Goal: Task Accomplishment & Management: Manage account settings

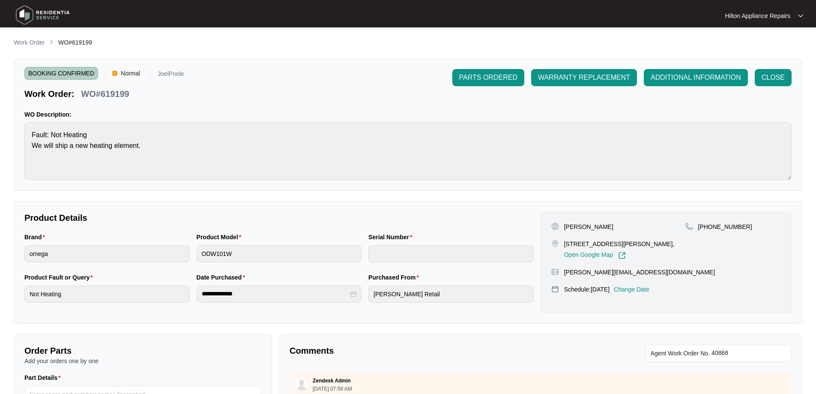
click at [39, 39] on p "Work Order" at bounding box center [29, 42] width 31 height 9
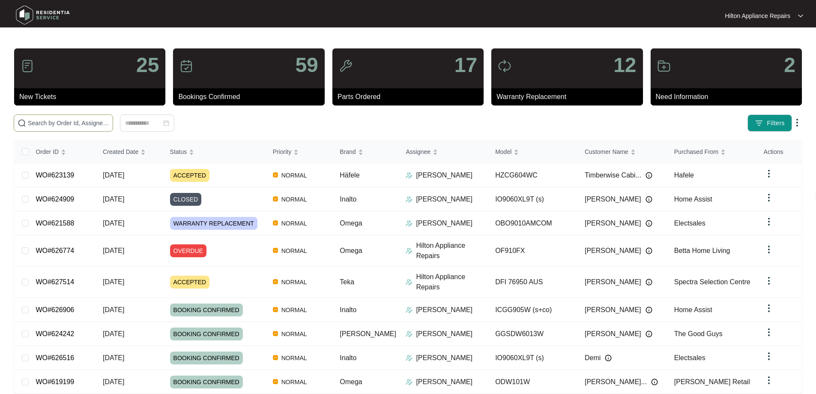
click at [92, 118] on input "text" at bounding box center [68, 122] width 81 height 9
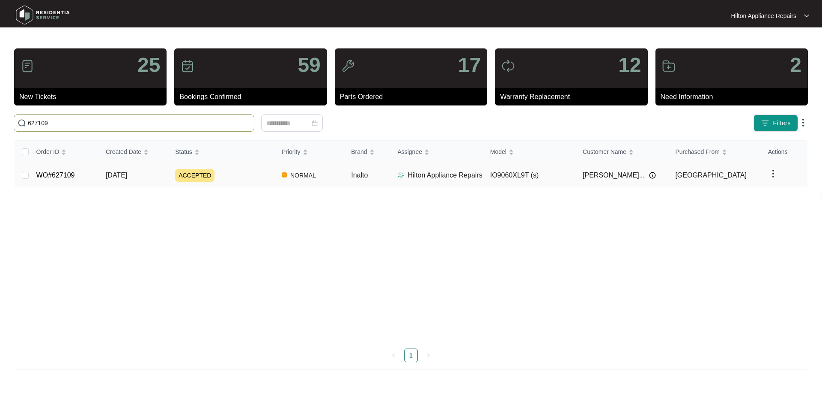
type input "627109"
click at [236, 180] on div "ACCEPTED" at bounding box center [225, 175] width 100 height 13
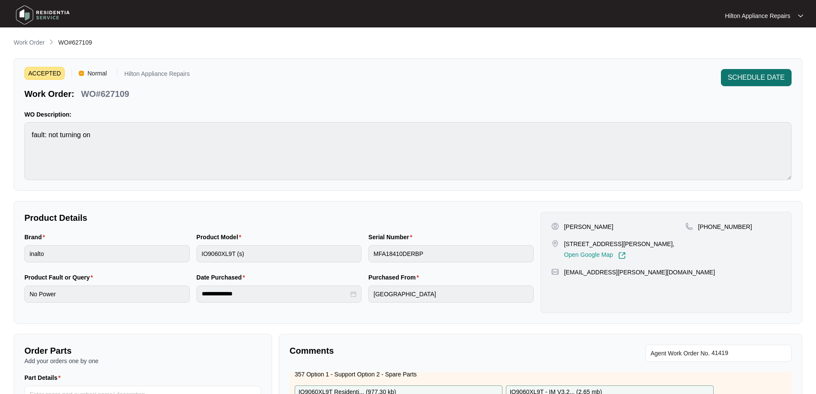
click at [744, 77] on span "SCHEDULE DATE" at bounding box center [756, 77] width 57 height 10
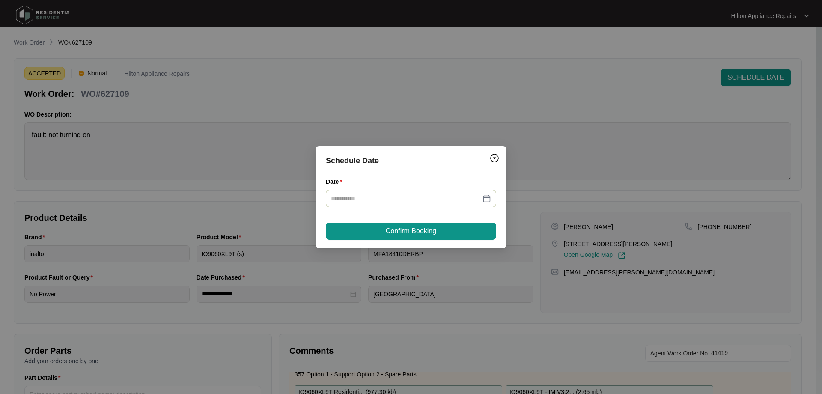
click at [481, 198] on div at bounding box center [411, 198] width 160 height 9
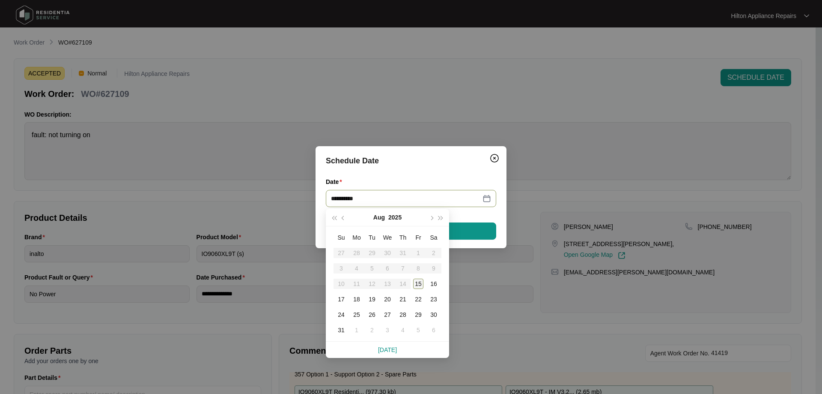
type input "**********"
click at [356, 297] on div "18" at bounding box center [357, 299] width 10 height 10
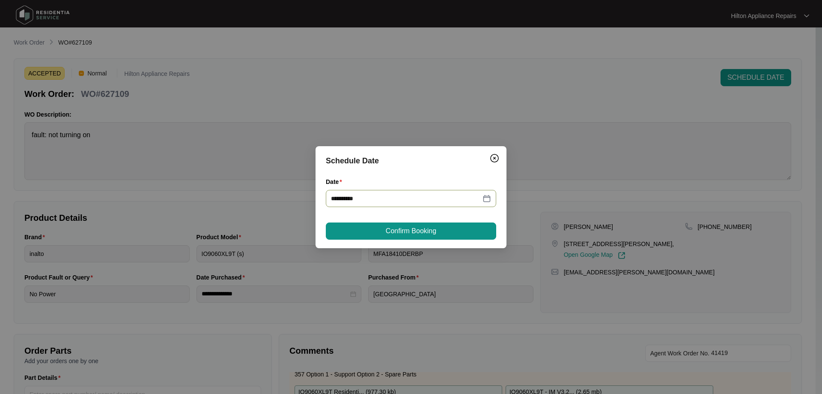
type input "**********"
click at [414, 233] on span "Confirm Booking" at bounding box center [411, 231] width 51 height 10
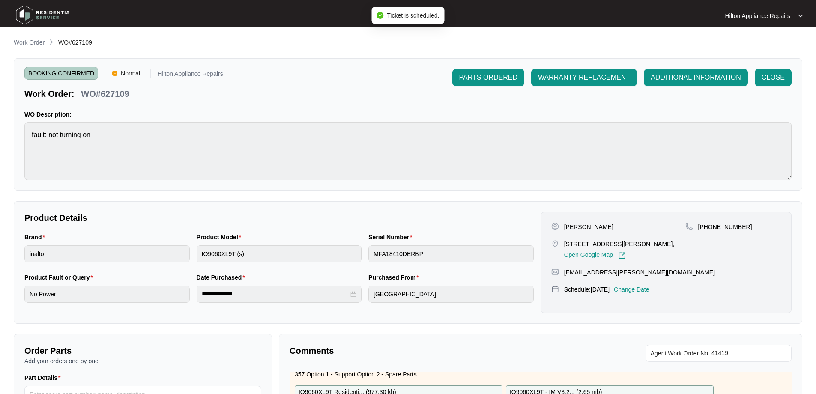
click at [36, 41] on p "Work Order" at bounding box center [29, 42] width 31 height 9
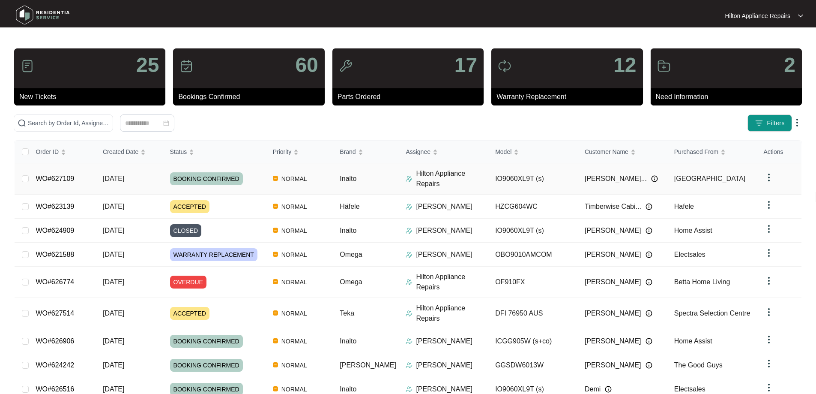
click at [406, 176] on img at bounding box center [409, 178] width 7 height 7
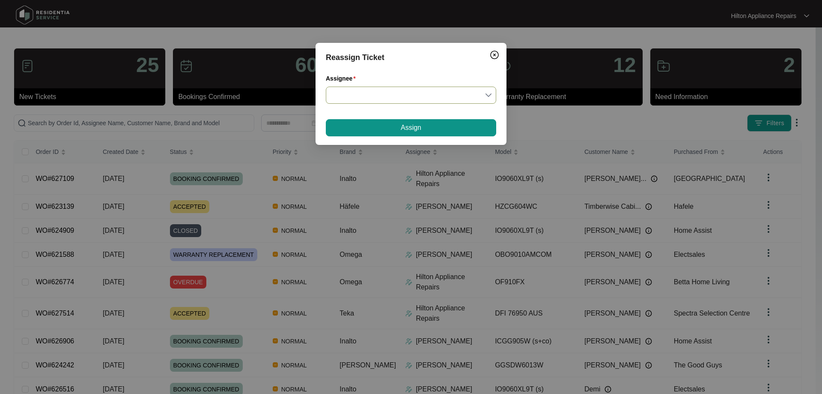
click at [391, 93] on input "Assignee" at bounding box center [411, 95] width 160 height 16
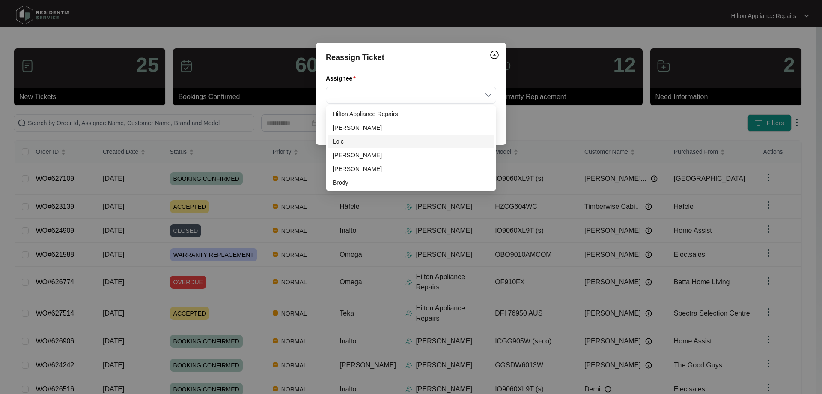
click at [344, 139] on div "Loic" at bounding box center [411, 141] width 157 height 9
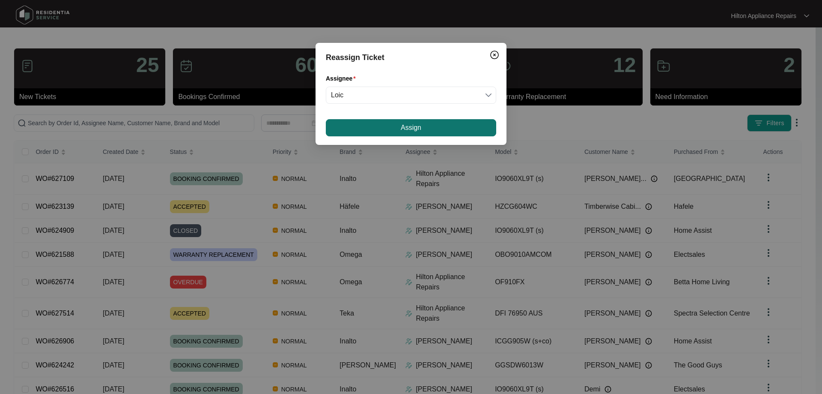
click at [380, 121] on button "Assign" at bounding box center [411, 127] width 170 height 17
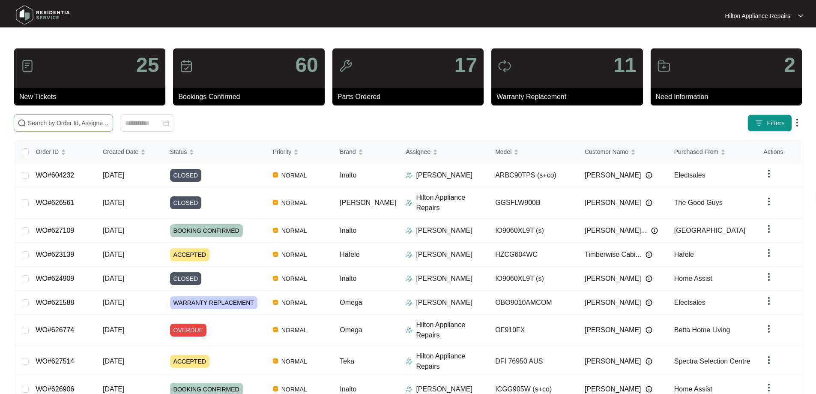
click at [83, 120] on input "text" at bounding box center [68, 122] width 81 height 9
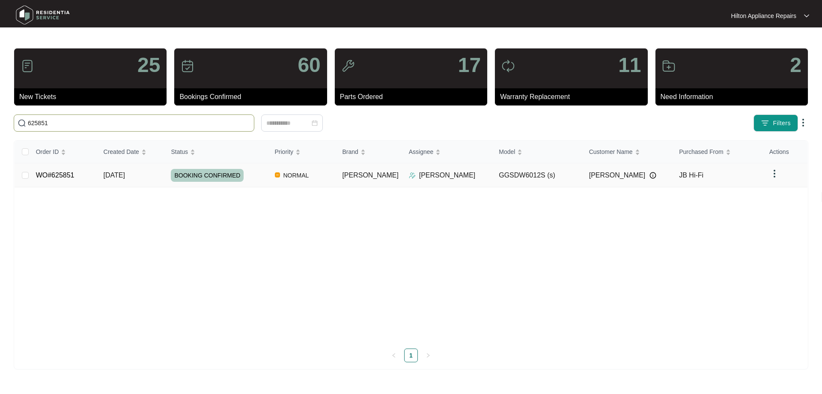
type input "625851"
click at [386, 179] on td "[PERSON_NAME]" at bounding box center [368, 175] width 66 height 24
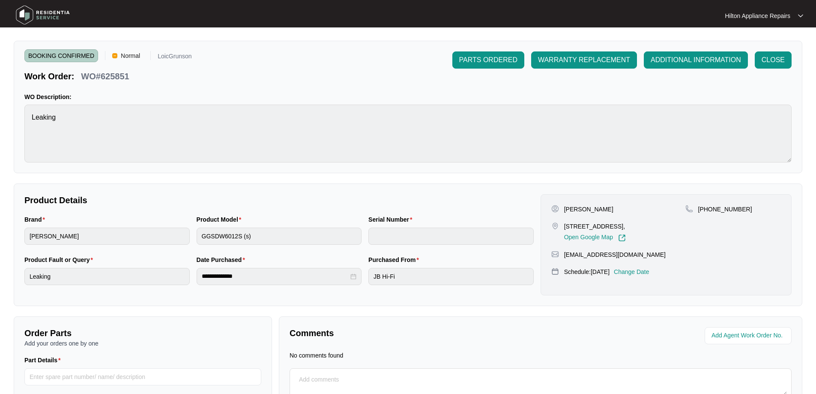
scroll to position [9, 0]
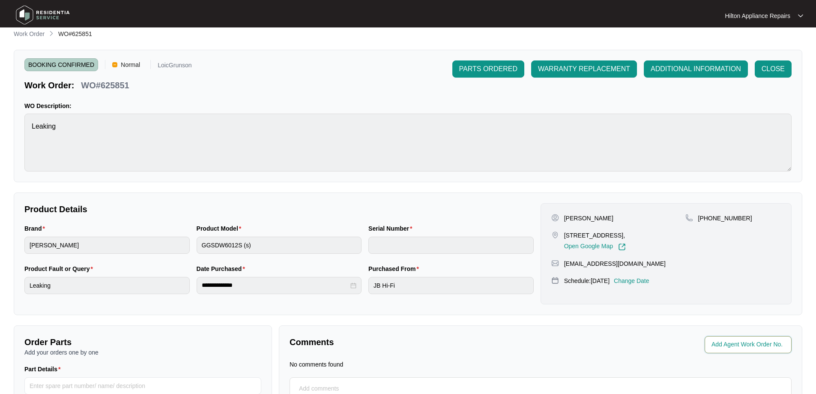
click at [738, 343] on input "string" at bounding box center [748, 344] width 75 height 10
type input "41322"
click at [732, 320] on div "**********" at bounding box center [408, 247] width 789 height 436
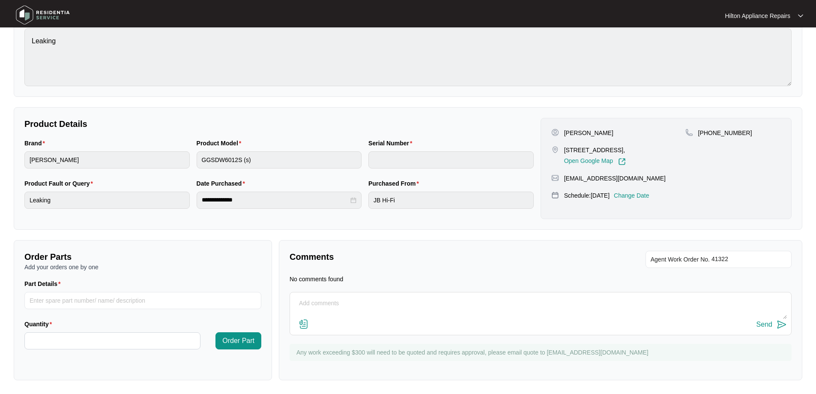
scroll to position [94, 0]
click at [415, 301] on textarea at bounding box center [540, 307] width 493 height 22
paste textarea "[PERSON_NAME] (EAST/NORTH) ([DATE]) - Work Note The dishwasher is leaking from …"
type textarea "[PERSON_NAME] (EAST/NORTH) ([DATE]) - Work Note The dishwasher is leaking from …"
click at [304, 321] on img at bounding box center [304, 324] width 10 height 10
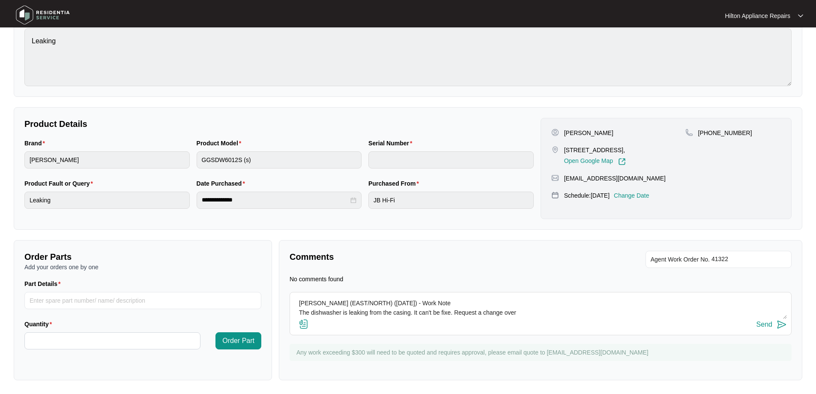
click at [0, 0] on input "file" at bounding box center [0, 0] width 0 height 0
click at [299, 325] on img at bounding box center [304, 324] width 10 height 10
click at [0, 0] on input "file" at bounding box center [0, 0] width 0 height 0
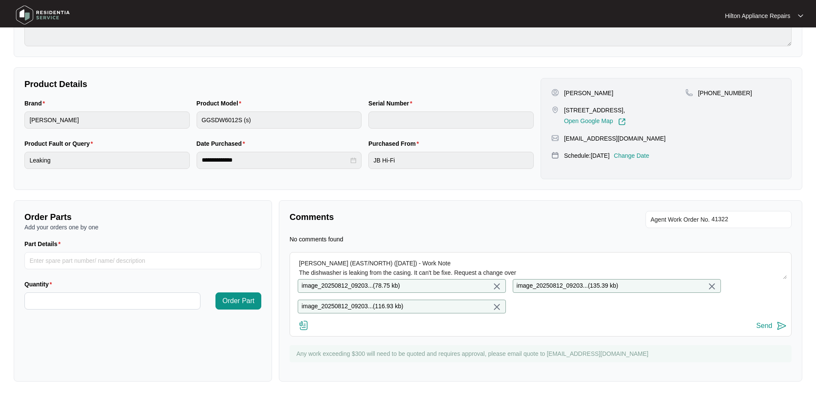
scroll to position [142, 0]
click at [772, 325] on button "Send" at bounding box center [771, 325] width 30 height 12
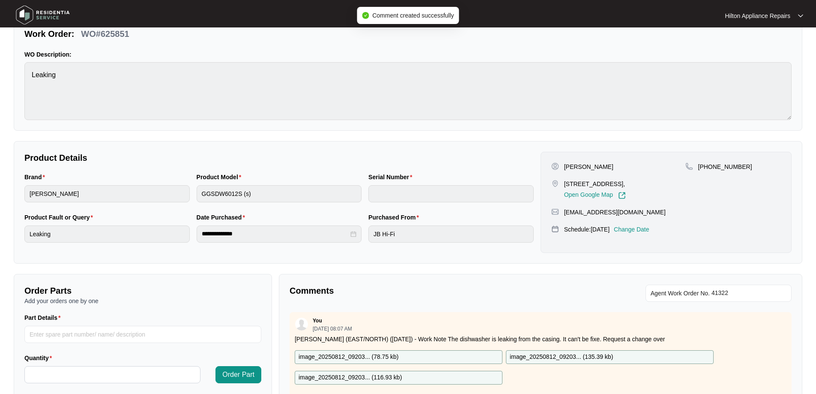
scroll to position [0, 0]
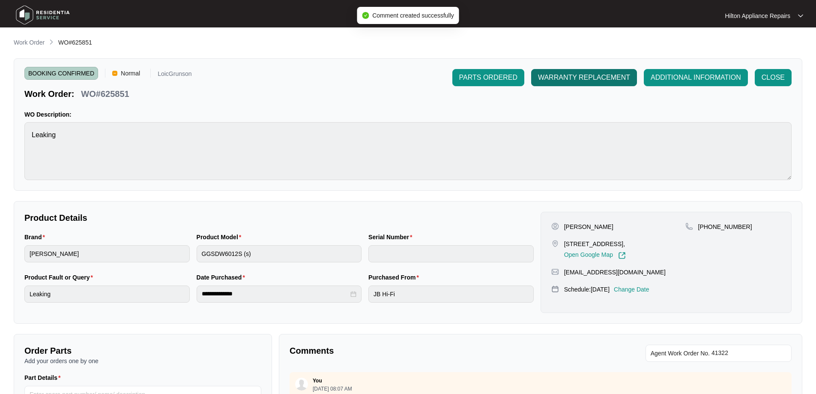
click at [603, 76] on span "WARRANTY REPLACEMENT" at bounding box center [584, 77] width 92 height 10
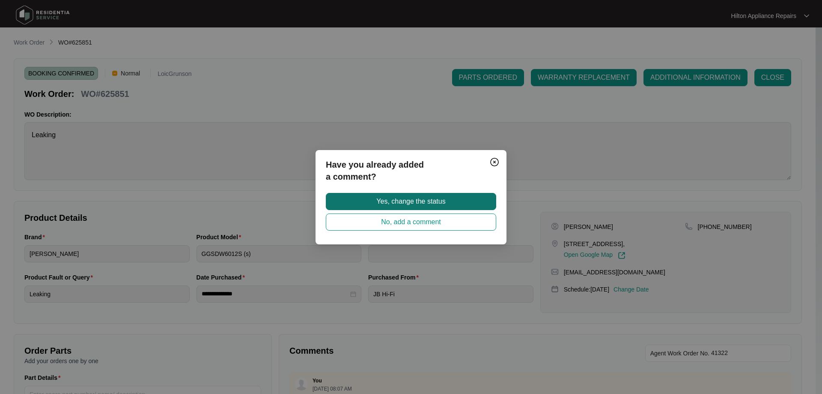
click at [427, 199] on span "Yes, change the status" at bounding box center [410, 201] width 69 height 10
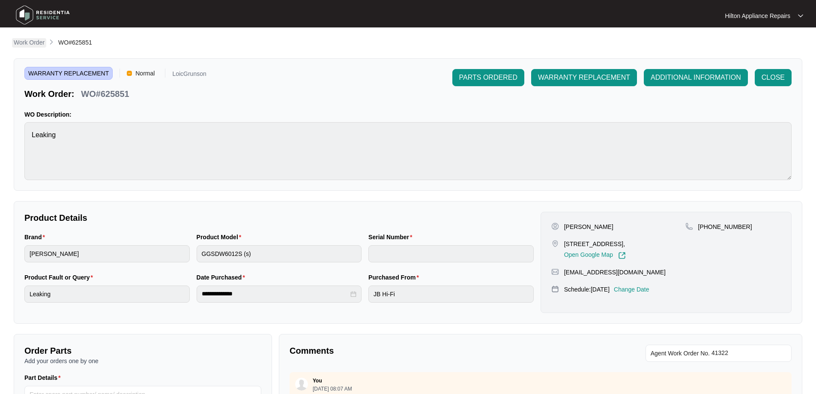
click at [33, 46] on p "Work Order" at bounding box center [29, 42] width 31 height 9
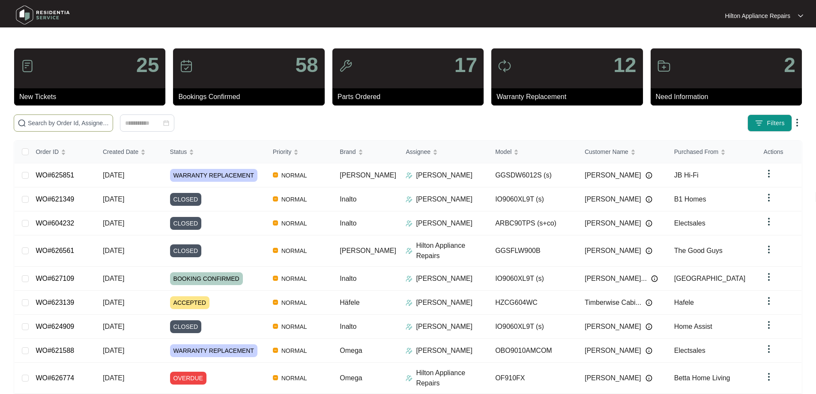
click at [109, 124] on input "text" at bounding box center [68, 122] width 81 height 9
click at [112, 113] on div "25 New Tickets 58 Bookings Confirmed 17 Parts Ordered 12 Warranty Replacement 2…" at bounding box center [408, 250] width 789 height 405
click at [113, 115] on span at bounding box center [63, 122] width 99 height 17
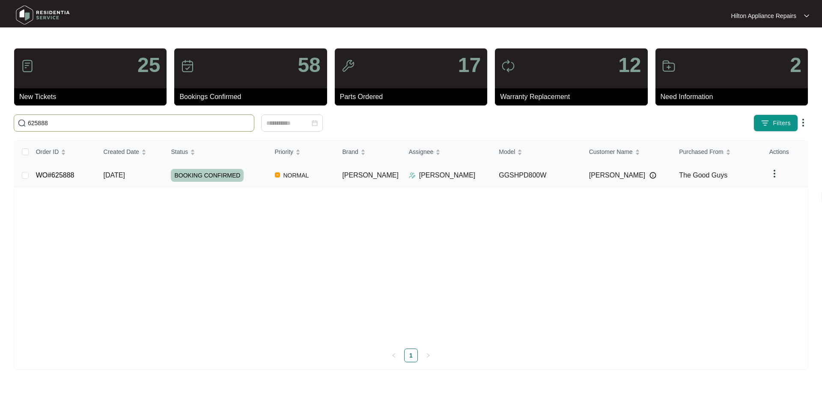
type input "625888"
click at [275, 177] on td "NORMAL" at bounding box center [302, 175] width 68 height 24
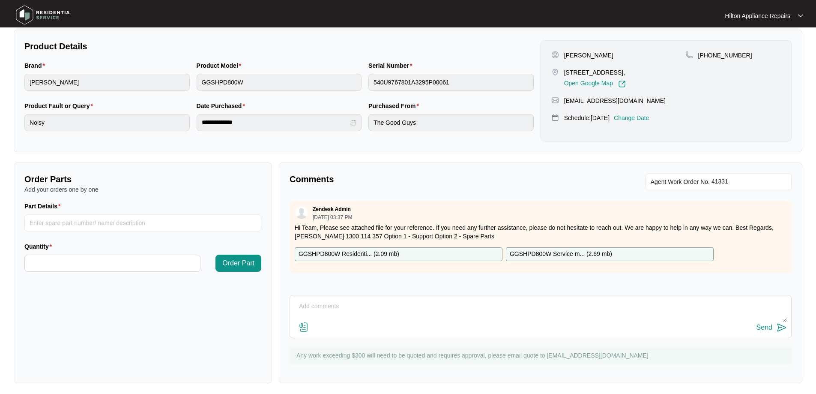
scroll to position [175, 0]
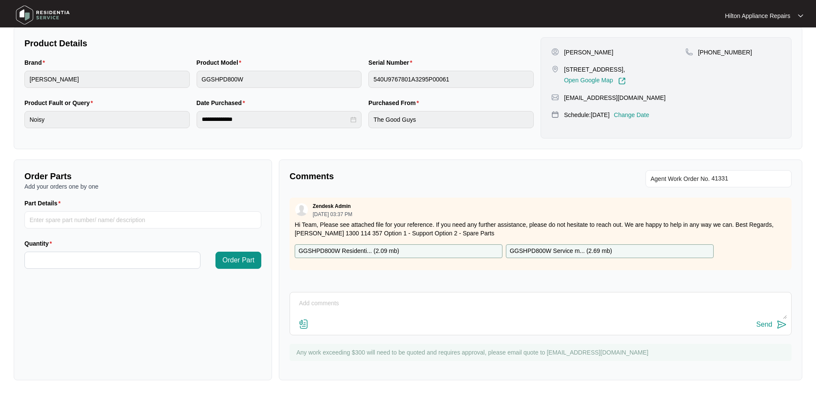
click at [376, 246] on p "GGSHPD800W Residenti... ( 2.09 mb )" at bounding box center [349, 250] width 101 height 9
drag, startPoint x: 84, startPoint y: 220, endPoint x: 130, endPoint y: 269, distance: 67.9
click at [84, 220] on input "Part Details" at bounding box center [142, 219] width 237 height 17
type input "SP12117"
click at [81, 259] on input "Quantity" at bounding box center [112, 260] width 175 height 16
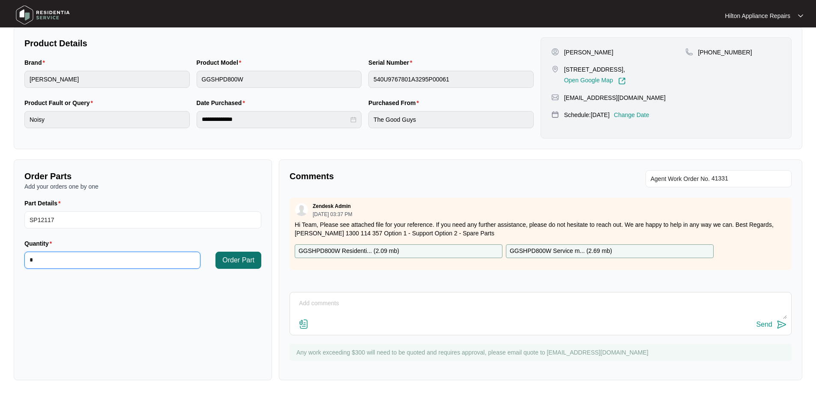
type input "*"
click at [250, 257] on span "Order Part" at bounding box center [238, 260] width 32 height 10
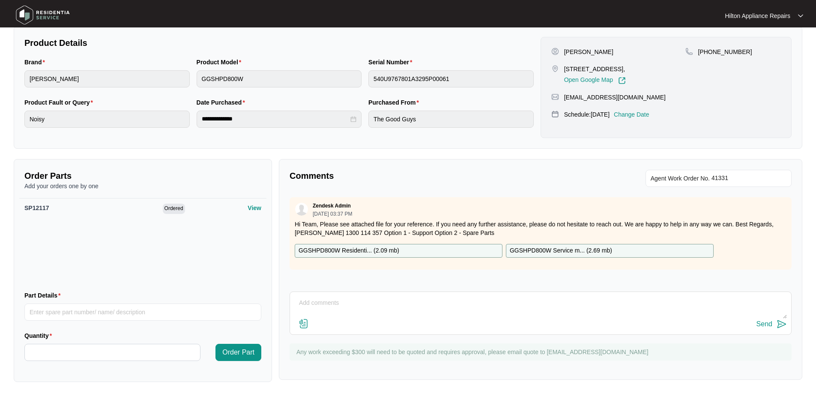
click at [413, 306] on textarea at bounding box center [540, 307] width 493 height 22
paste textarea "[PERSON_NAME] (EAST/NORTH) ([DATE]) - Work Note The dryer is noisy. Need 2 new …"
type textarea "[PERSON_NAME] (EAST/NORTH) ([DATE]) - Work Note The dryer is noisy. Need 2 new …"
click at [306, 324] on img at bounding box center [304, 323] width 10 height 10
click at [0, 0] on input "file" at bounding box center [0, 0] width 0 height 0
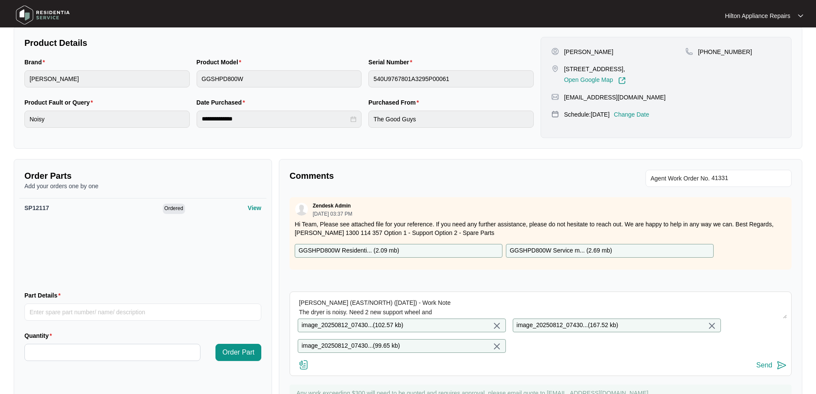
click at [764, 369] on div "Send" at bounding box center [764, 365] width 16 height 8
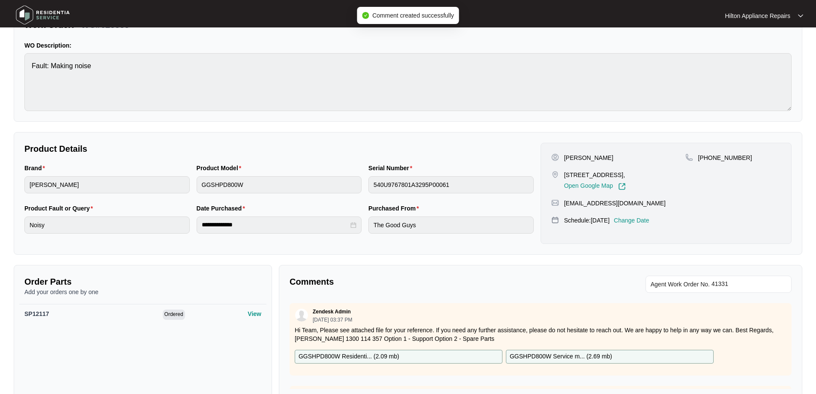
scroll to position [0, 0]
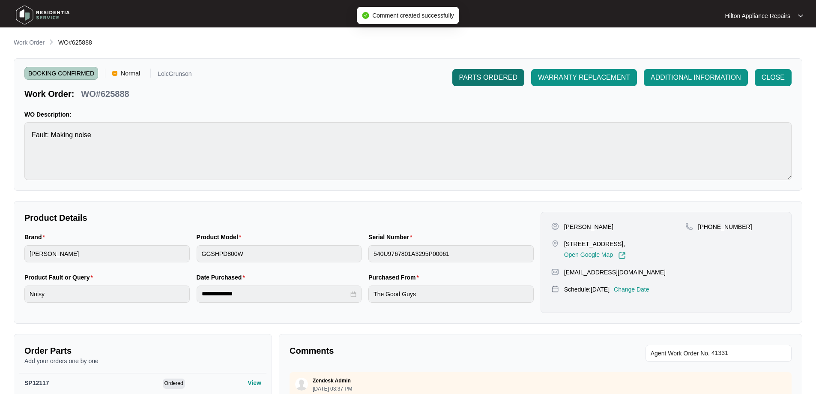
click at [498, 80] on span "PARTS ORDERED" at bounding box center [488, 77] width 58 height 10
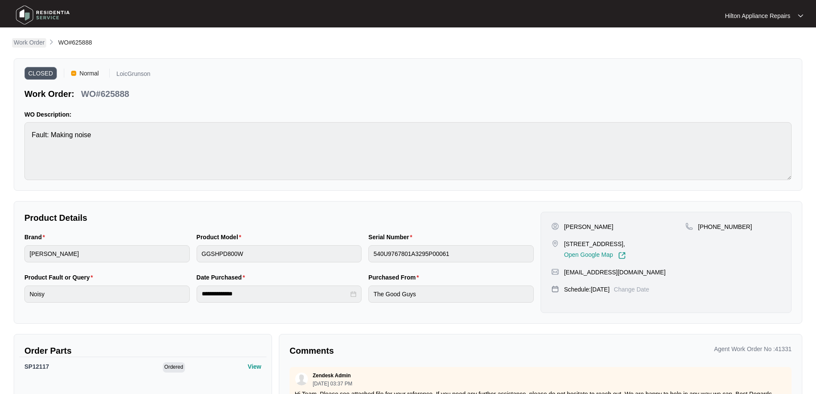
click at [26, 45] on p "Work Order" at bounding box center [29, 42] width 31 height 9
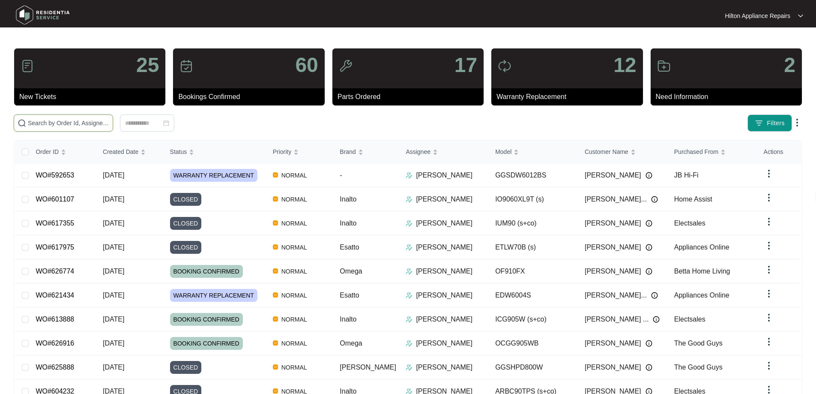
click at [105, 126] on input "text" at bounding box center [68, 122] width 81 height 9
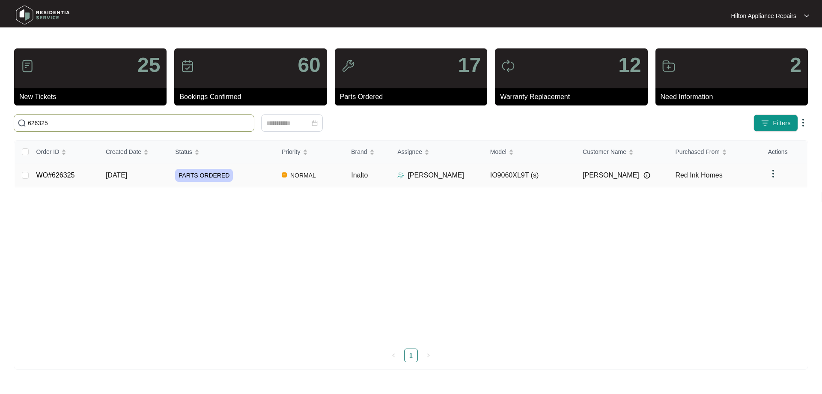
type input "626325"
click at [338, 172] on td "NORMAL" at bounding box center [309, 175] width 69 height 24
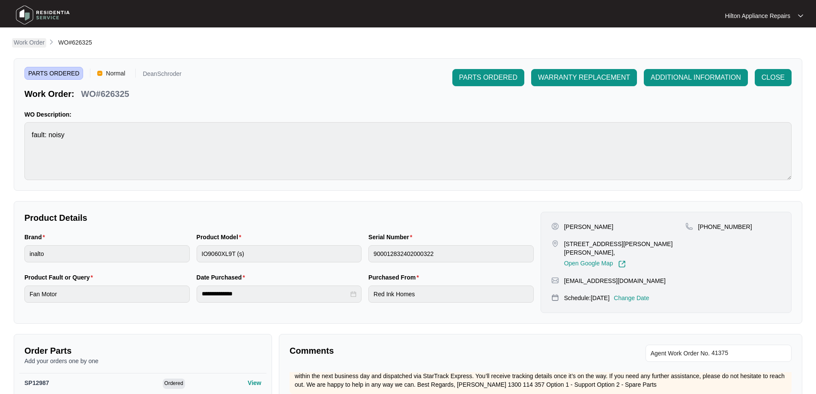
click at [37, 40] on p "Work Order" at bounding box center [29, 42] width 31 height 9
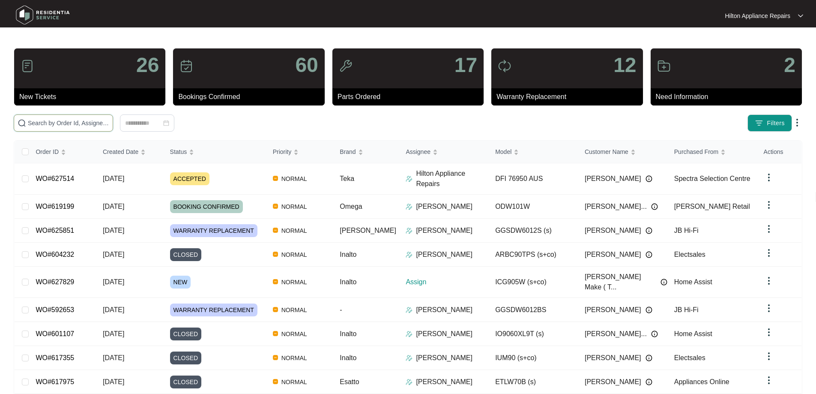
click at [109, 122] on input "text" at bounding box center [68, 122] width 81 height 9
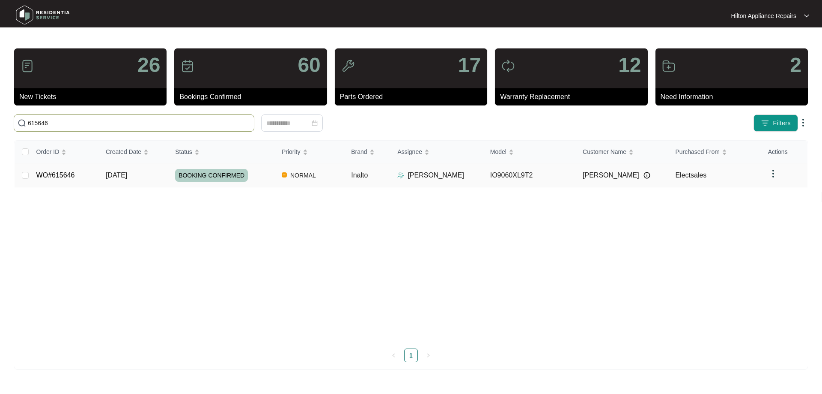
type input "615646"
click at [370, 175] on td "Inalto" at bounding box center [367, 175] width 46 height 24
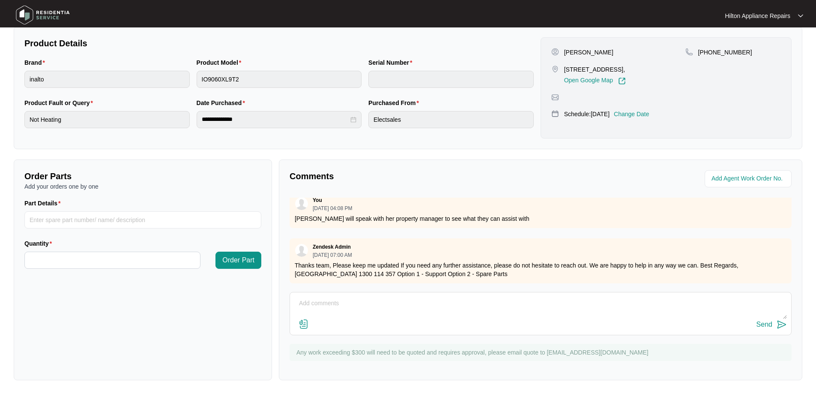
scroll to position [214, 0]
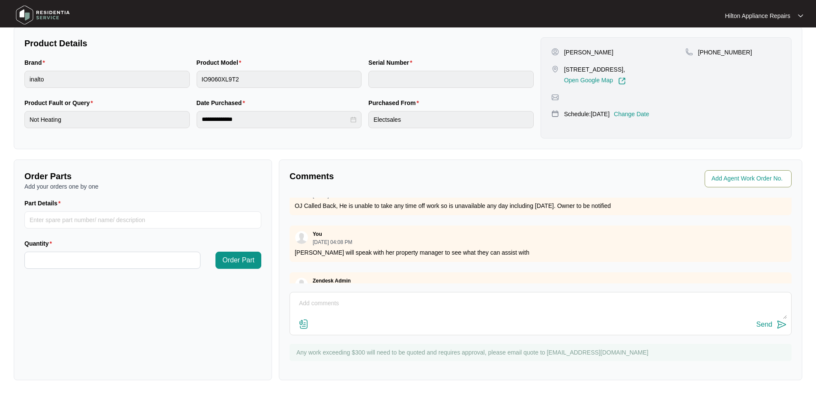
click at [752, 181] on input "string" at bounding box center [748, 178] width 75 height 10
type input "40659"
click at [708, 151] on div "**********" at bounding box center [408, 121] width 789 height 517
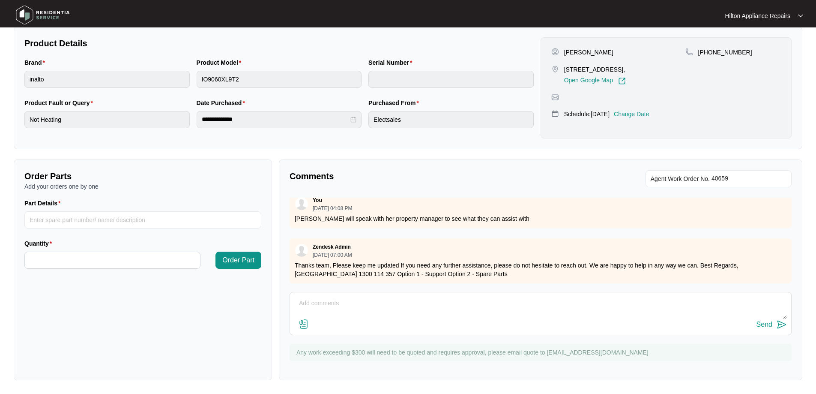
scroll to position [257, 0]
click at [388, 305] on textarea at bounding box center [540, 307] width 493 height 22
paste textarea "[PERSON_NAME] (SOUTH) ([DATE]) - Work Note Tenant said the clock has been bypas…"
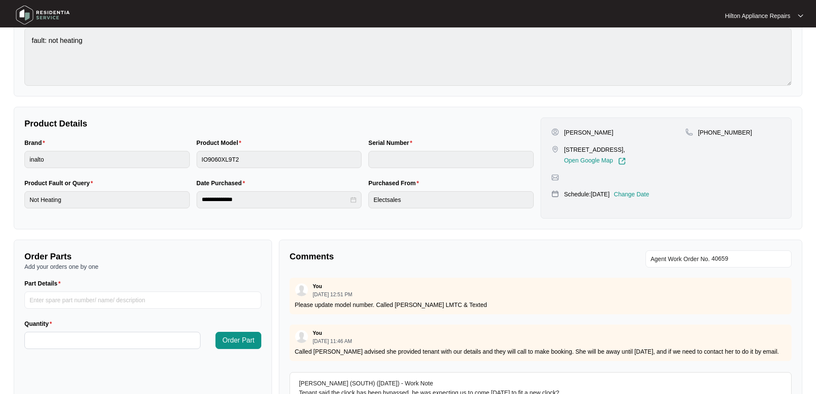
scroll to position [89, 0]
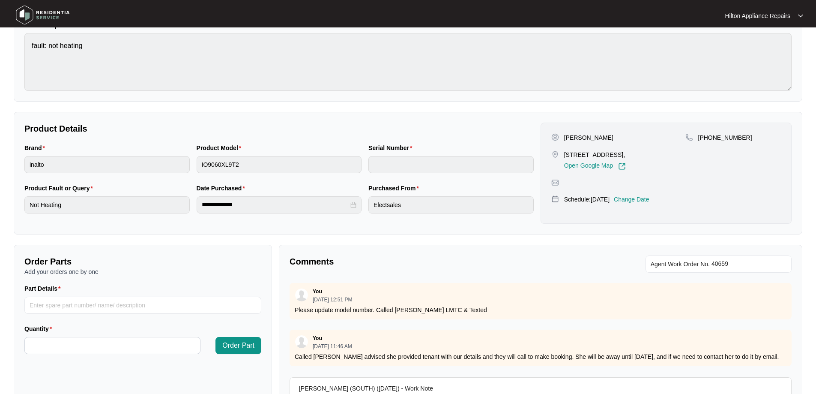
type textarea "[PERSON_NAME] (SOUTH) ([DATE]) - Work Note Tenant said the clock has been bypas…"
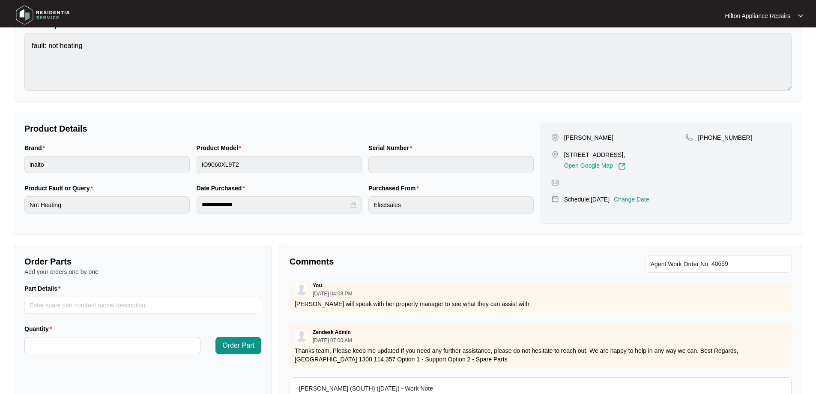
scroll to position [175, 0]
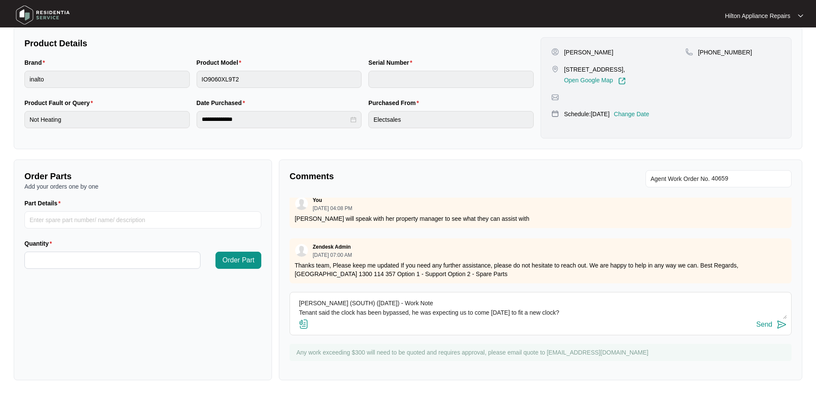
click at [305, 323] on img at bounding box center [304, 324] width 10 height 10
click at [0, 0] on input "file" at bounding box center [0, 0] width 0 height 0
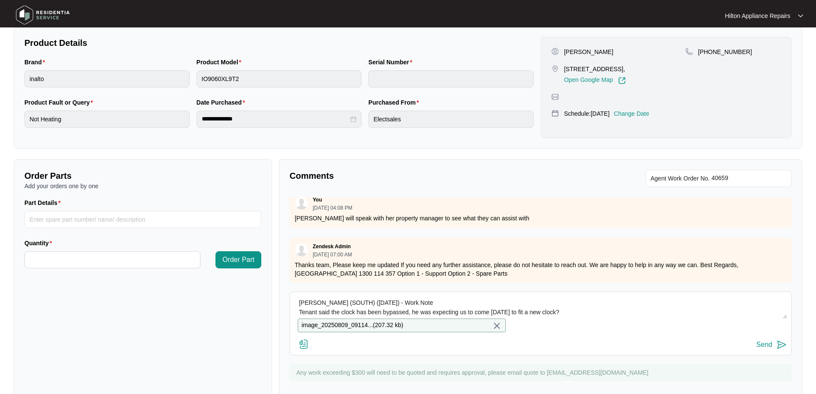
click at [769, 348] on div "Send" at bounding box center [764, 345] width 16 height 8
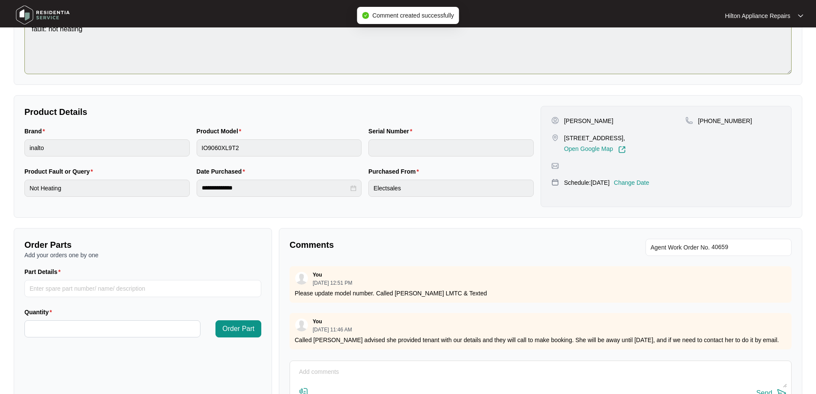
scroll to position [0, 0]
